Goal: Complete application form

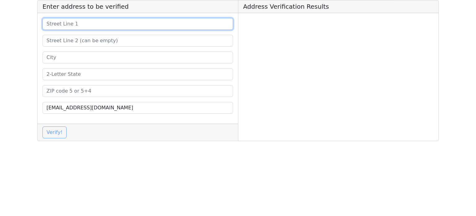
click at [127, 26] on input at bounding box center [137, 24] width 191 height 12
paste input "[STREET_ADDRESS][PERSON_NAME]"
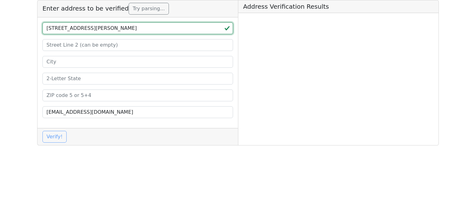
click at [146, 28] on input "[STREET_ADDRESS][PERSON_NAME]" at bounding box center [137, 28] width 191 height 12
type input "[STREET_ADDRESS][PERSON_NAME]"
click at [106, 85] on div "[STREET_ADDRESS][PERSON_NAME] [EMAIL_ADDRESS][DOMAIN_NAME]" at bounding box center [138, 72] width 201 height 110
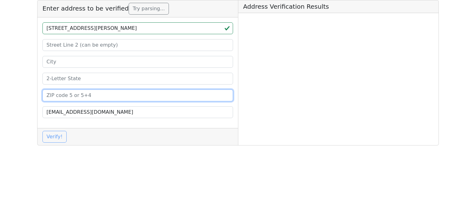
click at [102, 94] on input at bounding box center [137, 95] width 191 height 12
paste input "33029"
type input "33029"
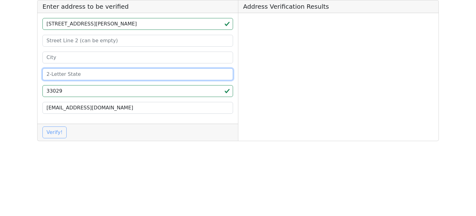
click at [101, 78] on input at bounding box center [137, 74] width 191 height 12
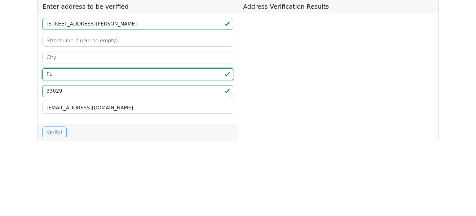
type input "FL"
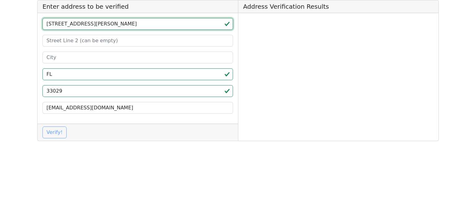
drag, startPoint x: 132, startPoint y: 24, endPoint x: 98, endPoint y: 26, distance: 34.2
click at [98, 26] on input "[STREET_ADDRESS][PERSON_NAME]" at bounding box center [137, 24] width 191 height 12
type input "[STREET_ADDRESS][PERSON_NAME]"
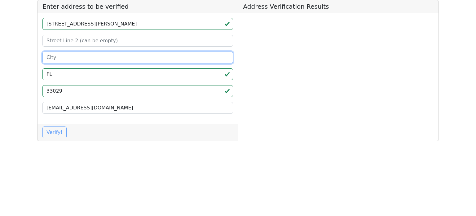
click at [88, 56] on input at bounding box center [137, 57] width 191 height 12
paste input "Pembroke pines"
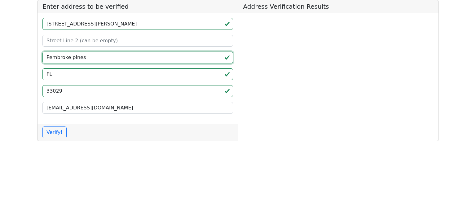
type input "Pembroke pines"
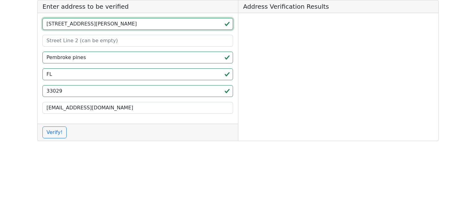
drag, startPoint x: 95, startPoint y: 26, endPoint x: 84, endPoint y: 26, distance: 10.5
click at [84, 26] on input "[STREET_ADDRESS][PERSON_NAME]" at bounding box center [137, 24] width 191 height 12
type input "[STREET_ADDRESS][PERSON_NAME]"
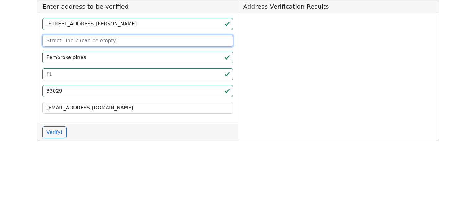
click at [82, 43] on input at bounding box center [137, 41] width 191 height 12
paste input "#106"
type input "Suite #106"
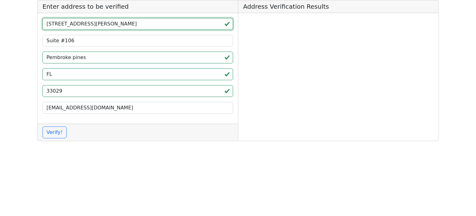
click at [81, 26] on input "[STREET_ADDRESS][PERSON_NAME]" at bounding box center [137, 24] width 191 height 12
drag, startPoint x: 85, startPoint y: 25, endPoint x: 107, endPoint y: 26, distance: 22.3
click at [107, 26] on input "[STREET_ADDRESS][PERSON_NAME]" at bounding box center [137, 24] width 191 height 12
type input "[STREET_ADDRESS][PERSON_NAME]"
